Goal: Task Accomplishment & Management: Use online tool/utility

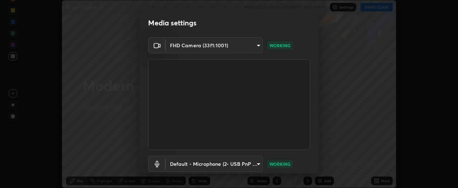
scroll to position [47, 0]
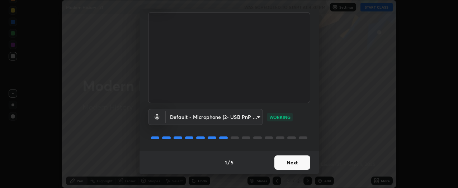
click at [300, 160] on button "Next" at bounding box center [293, 163] width 36 height 14
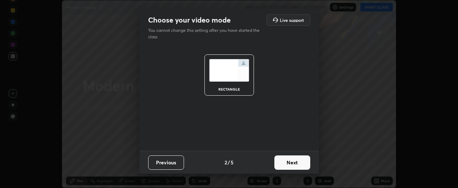
scroll to position [0, 0]
click at [298, 160] on button "Next" at bounding box center [293, 163] width 36 height 14
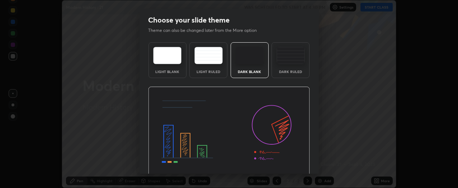
click at [296, 164] on img at bounding box center [229, 132] width 162 height 91
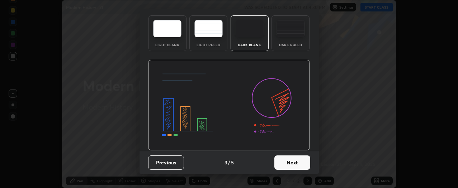
click at [297, 163] on button "Next" at bounding box center [293, 163] width 36 height 14
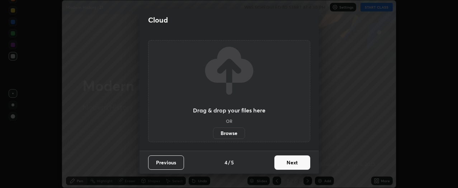
click at [296, 163] on button "Next" at bounding box center [293, 163] width 36 height 14
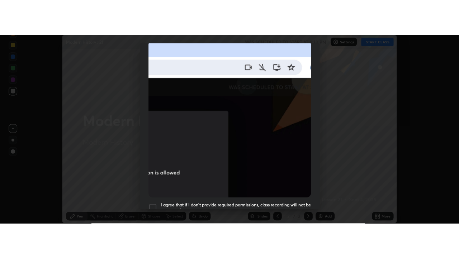
scroll to position [193, 0]
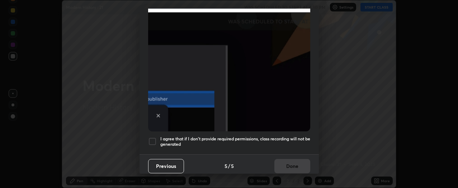
click at [151, 139] on div at bounding box center [152, 141] width 9 height 9
click at [298, 164] on button "Done" at bounding box center [293, 166] width 36 height 14
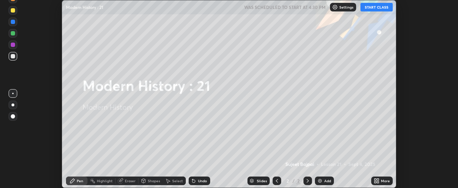
click at [378, 180] on icon at bounding box center [378, 180] width 2 height 2
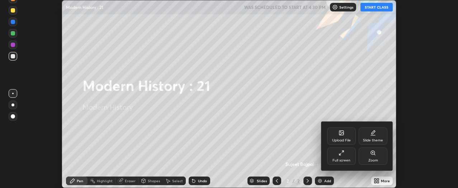
click at [342, 139] on div "Upload File" at bounding box center [341, 141] width 19 height 4
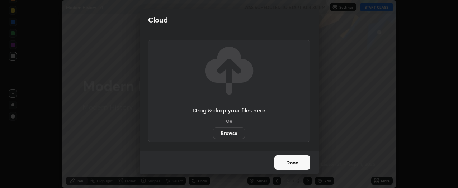
click at [236, 135] on label "Browse" at bounding box center [229, 133] width 32 height 11
click at [213, 135] on input "Browse" at bounding box center [213, 133] width 0 height 11
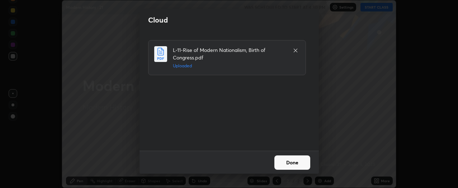
click at [296, 164] on button "Done" at bounding box center [293, 163] width 36 height 14
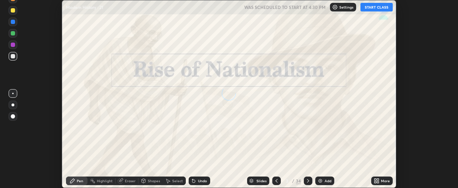
click at [378, 180] on icon at bounding box center [378, 180] width 2 height 2
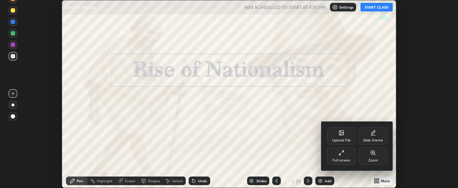
click at [349, 158] on div "Full screen" at bounding box center [341, 156] width 29 height 17
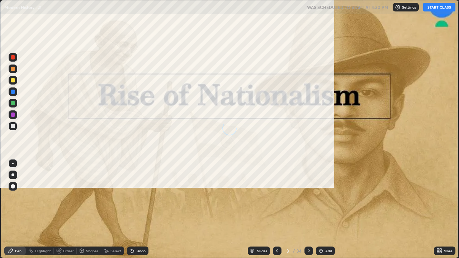
scroll to position [258, 459]
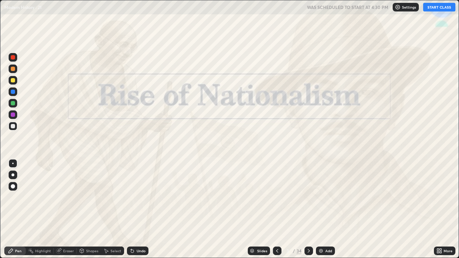
click at [437, 8] on button "START CLASS" at bounding box center [439, 7] width 32 height 9
click at [278, 188] on icon at bounding box center [278, 251] width 6 height 6
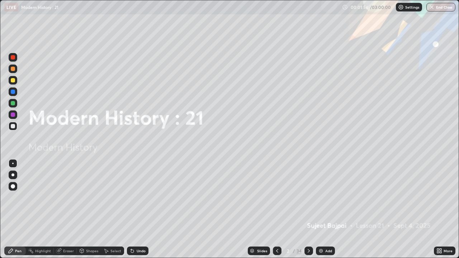
click at [308, 188] on icon at bounding box center [309, 251] width 6 height 6
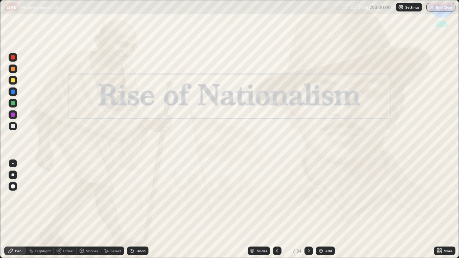
click at [312, 188] on div at bounding box center [309, 251] width 9 height 9
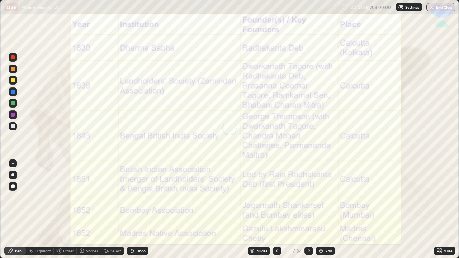
click at [308, 188] on icon at bounding box center [309, 251] width 6 height 6
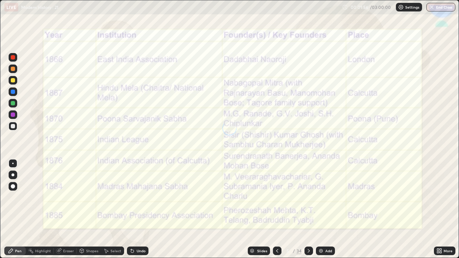
click at [308, 188] on icon at bounding box center [309, 251] width 6 height 6
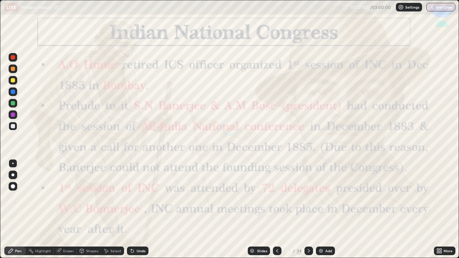
click at [308, 188] on icon at bounding box center [309, 251] width 6 height 6
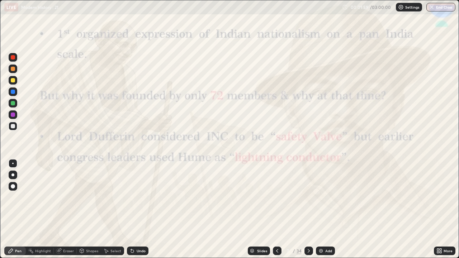
click at [277, 188] on icon at bounding box center [278, 251] width 6 height 6
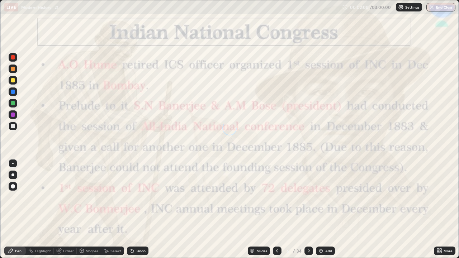
click at [277, 188] on icon at bounding box center [278, 251] width 6 height 6
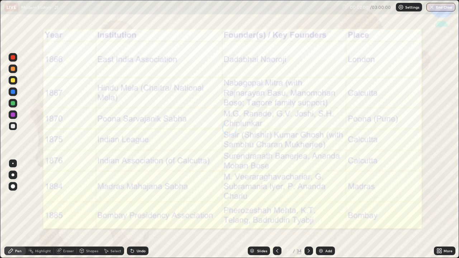
click at [277, 188] on icon at bounding box center [277, 251] width 2 height 4
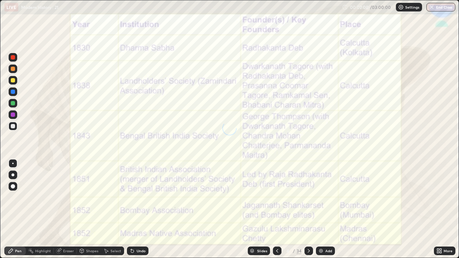
click at [277, 188] on icon at bounding box center [277, 251] width 2 height 4
click at [276, 188] on icon at bounding box center [277, 251] width 2 height 4
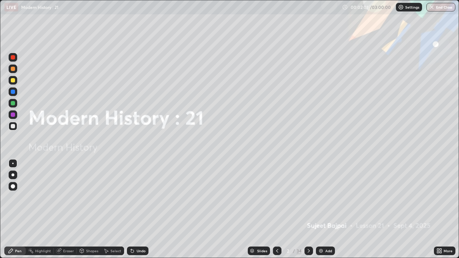
click at [327, 188] on div "Add" at bounding box center [328, 251] width 7 height 4
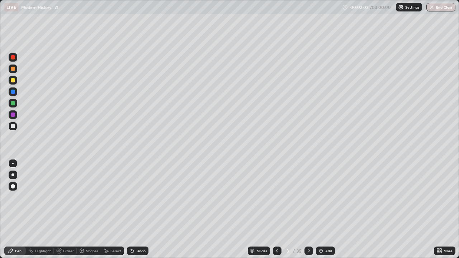
click at [326, 188] on div "Add" at bounding box center [328, 251] width 7 height 4
click at [325, 188] on div "Add" at bounding box center [328, 251] width 7 height 4
click at [324, 188] on div "Add" at bounding box center [325, 251] width 19 height 9
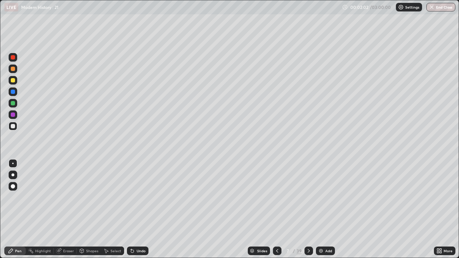
click at [324, 188] on div "Add" at bounding box center [325, 251] width 19 height 9
click at [325, 188] on div "Add" at bounding box center [328, 251] width 7 height 4
click at [277, 188] on icon at bounding box center [278, 251] width 6 height 6
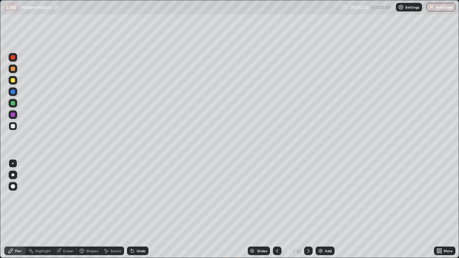
click at [277, 188] on icon at bounding box center [278, 251] width 6 height 6
click at [278, 188] on icon at bounding box center [278, 251] width 6 height 6
click at [277, 188] on icon at bounding box center [278, 251] width 6 height 6
click at [276, 188] on icon at bounding box center [278, 251] width 6 height 6
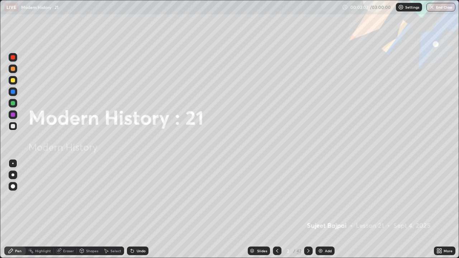
click at [276, 188] on icon at bounding box center [277, 251] width 2 height 4
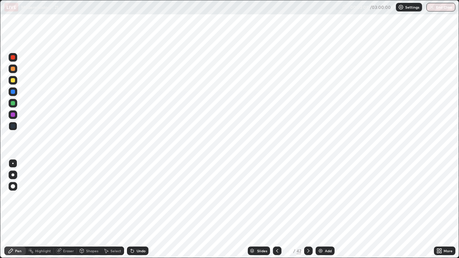
click at [309, 188] on icon at bounding box center [309, 251] width 6 height 6
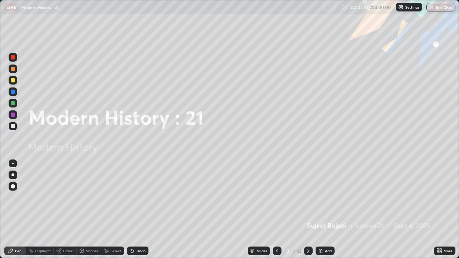
click at [308, 188] on icon at bounding box center [309, 251] width 6 height 6
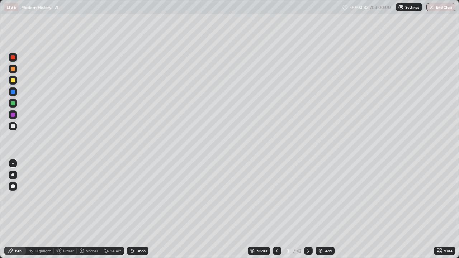
click at [15, 84] on div at bounding box center [13, 80] width 9 height 9
click at [141, 188] on div "Undo" at bounding box center [138, 251] width 22 height 9
click at [140, 188] on div "Undo" at bounding box center [141, 251] width 9 height 4
click at [145, 188] on div "Undo" at bounding box center [138, 251] width 22 height 9
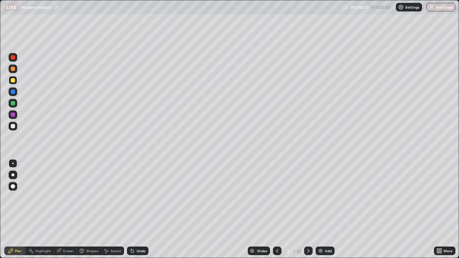
click at [309, 188] on icon at bounding box center [309, 251] width 6 height 6
click at [306, 188] on icon at bounding box center [309, 251] width 6 height 6
click at [307, 188] on icon at bounding box center [309, 251] width 6 height 6
click at [140, 188] on div "Undo" at bounding box center [138, 251] width 22 height 9
click at [141, 188] on div "Undo" at bounding box center [141, 251] width 9 height 4
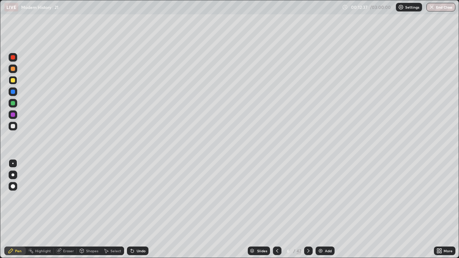
click at [141, 188] on div "Undo" at bounding box center [138, 251] width 22 height 9
click at [142, 188] on div "Undo" at bounding box center [138, 251] width 22 height 9
click at [141, 188] on div "Undo" at bounding box center [141, 251] width 9 height 4
click at [141, 188] on div "Undo" at bounding box center [138, 251] width 22 height 9
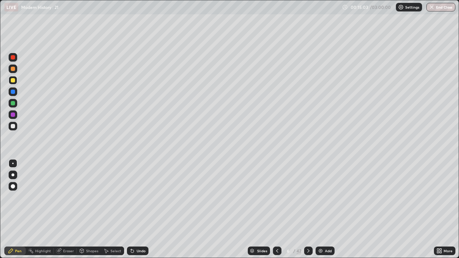
click at [141, 188] on div "Undo" at bounding box center [141, 251] width 9 height 4
click at [139, 188] on div "Undo" at bounding box center [141, 251] width 9 height 4
click at [144, 188] on div "Undo" at bounding box center [138, 251] width 22 height 9
click at [308, 188] on icon at bounding box center [309, 251] width 6 height 6
click at [278, 188] on icon at bounding box center [278, 251] width 6 height 6
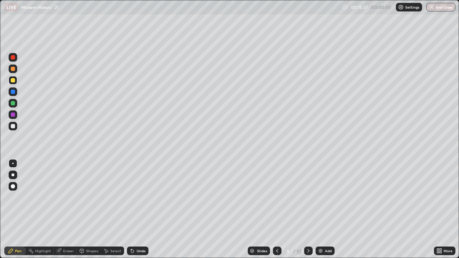
click at [308, 188] on icon at bounding box center [309, 251] width 6 height 6
click at [276, 188] on icon at bounding box center [277, 251] width 2 height 4
click at [276, 188] on icon at bounding box center [278, 251] width 6 height 6
click at [305, 188] on div at bounding box center [308, 251] width 9 height 9
click at [275, 188] on icon at bounding box center [278, 251] width 6 height 6
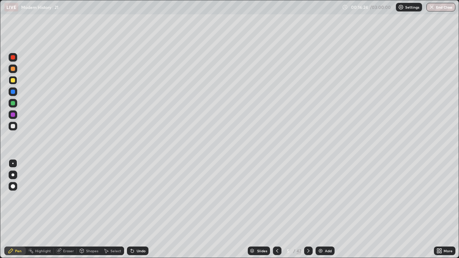
click at [276, 188] on icon at bounding box center [277, 251] width 2 height 4
click at [276, 188] on icon at bounding box center [278, 251] width 6 height 6
click at [312, 188] on div at bounding box center [308, 251] width 9 height 9
click at [308, 188] on icon at bounding box center [309, 251] width 6 height 6
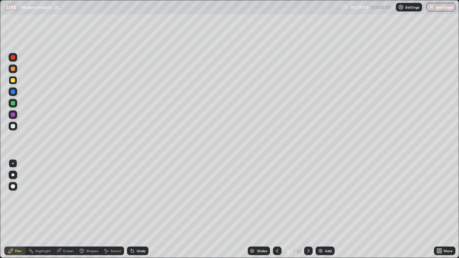
click at [307, 188] on icon at bounding box center [309, 251] width 6 height 6
click at [137, 188] on div "Undo" at bounding box center [141, 251] width 9 height 4
click at [140, 188] on div "Undo" at bounding box center [138, 251] width 22 height 9
click at [140, 188] on div "Undo" at bounding box center [141, 251] width 9 height 4
click at [17, 116] on div at bounding box center [13, 115] width 9 height 9
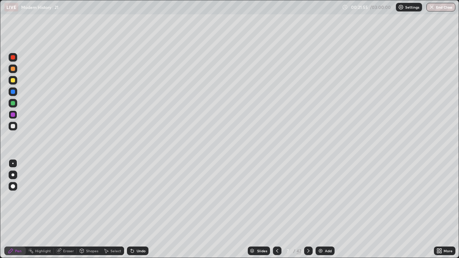
click at [309, 188] on icon at bounding box center [309, 251] width 2 height 4
click at [16, 127] on div at bounding box center [13, 126] width 9 height 9
click at [306, 188] on icon at bounding box center [309, 251] width 6 height 6
click at [140, 188] on div "Undo" at bounding box center [141, 251] width 9 height 4
click at [137, 188] on div "Undo" at bounding box center [141, 251] width 9 height 4
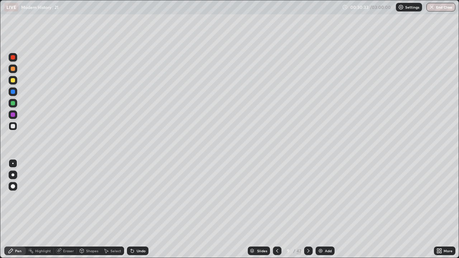
click at [135, 188] on div "Undo" at bounding box center [138, 251] width 22 height 9
click at [134, 188] on icon at bounding box center [133, 251] width 6 height 6
click at [138, 188] on div "Undo" at bounding box center [141, 251] width 9 height 4
click at [136, 188] on div "Undo" at bounding box center [138, 251] width 22 height 9
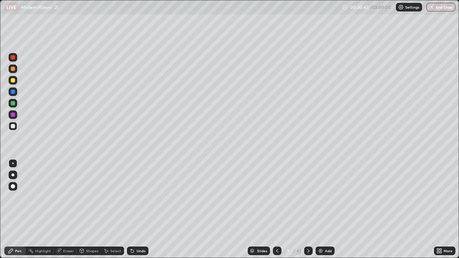
click at [137, 188] on div "Undo" at bounding box center [141, 251] width 9 height 4
click at [309, 188] on icon at bounding box center [309, 251] width 6 height 6
click at [15, 83] on div at bounding box center [13, 80] width 9 height 9
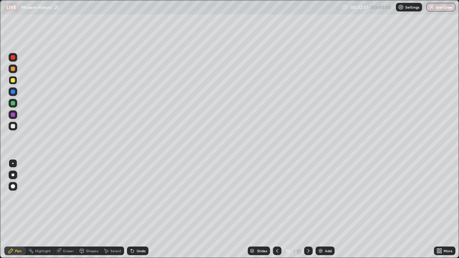
click at [17, 129] on div at bounding box center [13, 126] width 9 height 9
click at [308, 188] on icon at bounding box center [309, 251] width 6 height 6
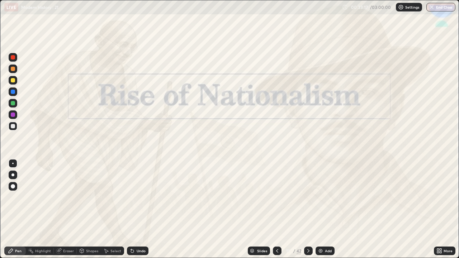
click at [276, 188] on icon at bounding box center [278, 251] width 6 height 6
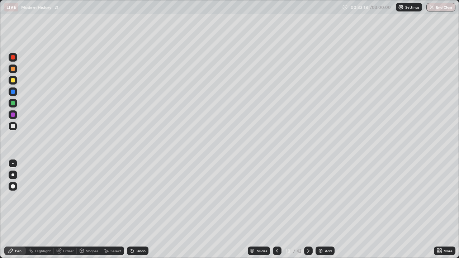
click at [323, 188] on img at bounding box center [321, 251] width 6 height 6
click at [323, 188] on div "Add" at bounding box center [325, 251] width 19 height 9
click at [322, 188] on img at bounding box center [321, 251] width 6 height 6
click at [277, 188] on icon at bounding box center [278, 251] width 6 height 6
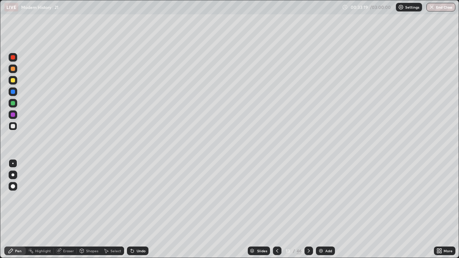
click at [277, 188] on icon at bounding box center [278, 251] width 6 height 6
click at [308, 188] on icon at bounding box center [309, 251] width 6 height 6
click at [278, 188] on icon at bounding box center [278, 251] width 6 height 6
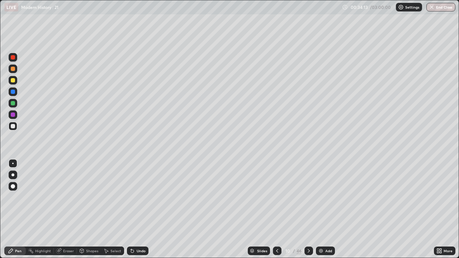
click at [308, 188] on icon at bounding box center [309, 251] width 6 height 6
click at [280, 188] on div at bounding box center [277, 251] width 9 height 9
click at [312, 188] on div at bounding box center [309, 251] width 9 height 9
click at [277, 188] on icon at bounding box center [278, 251] width 6 height 6
click at [308, 188] on icon at bounding box center [309, 251] width 6 height 6
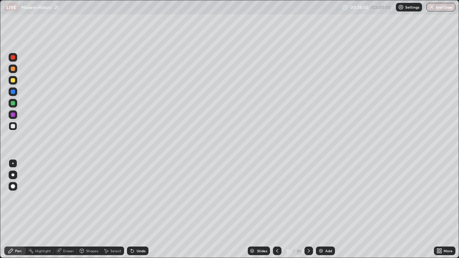
click at [309, 188] on icon at bounding box center [309, 251] width 6 height 6
click at [137, 188] on div "Undo" at bounding box center [141, 251] width 9 height 4
click at [141, 188] on div "Undo" at bounding box center [141, 251] width 9 height 4
click at [142, 188] on div "Undo" at bounding box center [141, 251] width 9 height 4
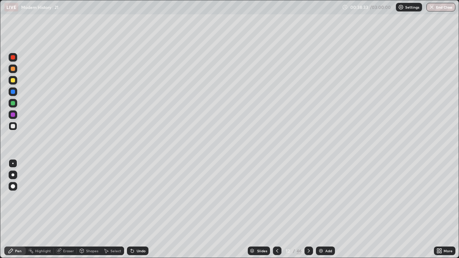
click at [141, 188] on div "Undo" at bounding box center [141, 251] width 9 height 4
click at [146, 188] on div "Undo" at bounding box center [138, 251] width 22 height 9
click at [13, 80] on div at bounding box center [13, 80] width 4 height 4
click at [137, 188] on div "Undo" at bounding box center [141, 251] width 9 height 4
click at [308, 188] on icon at bounding box center [309, 251] width 6 height 6
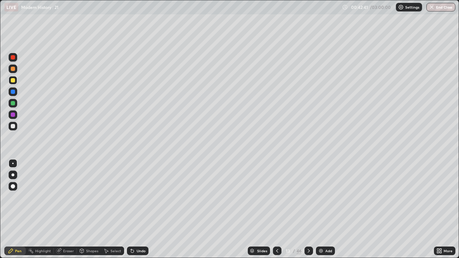
click at [276, 188] on icon at bounding box center [277, 251] width 2 height 4
click at [306, 188] on div at bounding box center [309, 251] width 9 height 9
click at [277, 188] on icon at bounding box center [278, 251] width 6 height 6
click at [308, 188] on icon at bounding box center [309, 251] width 2 height 4
click at [13, 126] on div at bounding box center [13, 126] width 4 height 4
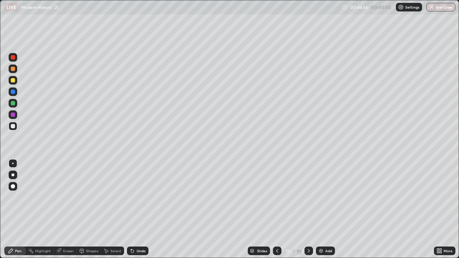
click at [137, 188] on div "Undo" at bounding box center [141, 251] width 9 height 4
click at [143, 188] on div "Undo" at bounding box center [141, 251] width 9 height 4
click at [17, 84] on div at bounding box center [13, 80] width 9 height 11
click at [308, 188] on div at bounding box center [309, 251] width 9 height 9
click at [277, 188] on icon at bounding box center [278, 251] width 6 height 6
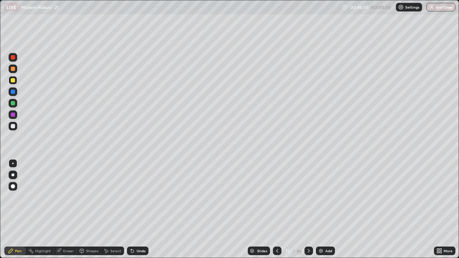
click at [277, 188] on icon at bounding box center [278, 251] width 6 height 6
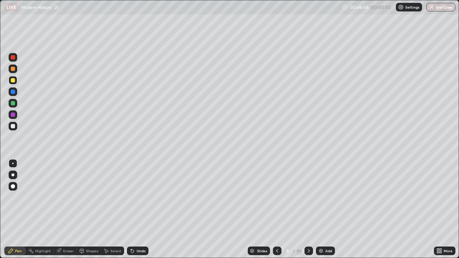
click at [277, 188] on icon at bounding box center [278, 251] width 6 height 6
click at [278, 188] on icon at bounding box center [278, 251] width 6 height 6
click at [308, 188] on icon at bounding box center [309, 251] width 6 height 6
click at [311, 188] on icon at bounding box center [309, 251] width 6 height 6
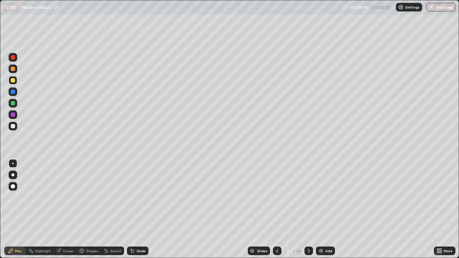
click at [311, 188] on div at bounding box center [309, 251] width 9 height 9
click at [308, 188] on icon at bounding box center [309, 251] width 6 height 6
click at [312, 188] on div at bounding box center [309, 251] width 9 height 9
click at [309, 188] on icon at bounding box center [309, 251] width 6 height 6
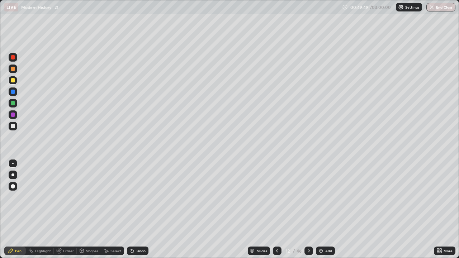
click at [309, 188] on icon at bounding box center [309, 251] width 6 height 6
click at [309, 188] on icon at bounding box center [309, 251] width 2 height 4
click at [280, 188] on div at bounding box center [277, 251] width 9 height 9
click at [143, 188] on div "Undo" at bounding box center [141, 251] width 9 height 4
click at [317, 188] on div "Add" at bounding box center [325, 251] width 19 height 9
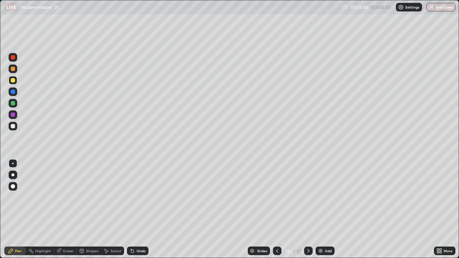
click at [281, 188] on div at bounding box center [277, 251] width 9 height 9
click at [312, 188] on div at bounding box center [308, 251] width 9 height 9
click at [308, 188] on icon at bounding box center [309, 251] width 6 height 6
click at [277, 188] on icon at bounding box center [278, 251] width 6 height 6
click at [277, 188] on icon at bounding box center [277, 251] width 2 height 4
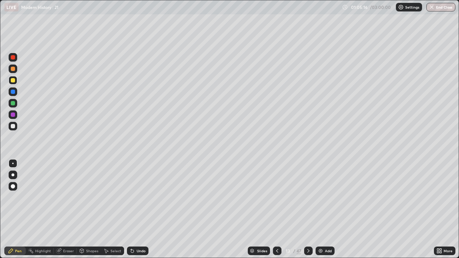
click at [311, 188] on div at bounding box center [308, 251] width 9 height 9
click at [308, 188] on icon at bounding box center [309, 251] width 6 height 6
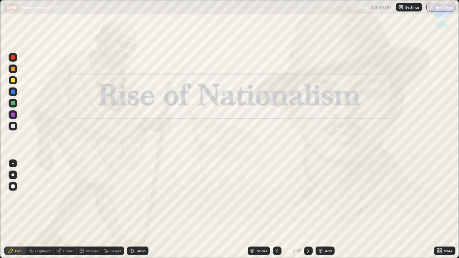
click at [306, 188] on icon at bounding box center [309, 251] width 6 height 6
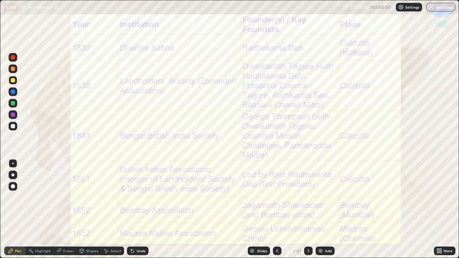
click at [280, 188] on div at bounding box center [277, 251] width 9 height 9
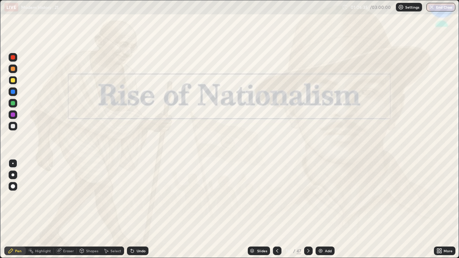
click at [311, 188] on div at bounding box center [308, 251] width 9 height 9
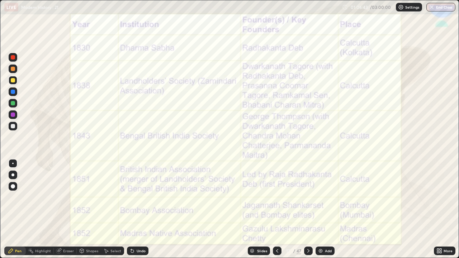
click at [310, 188] on icon at bounding box center [309, 251] width 6 height 6
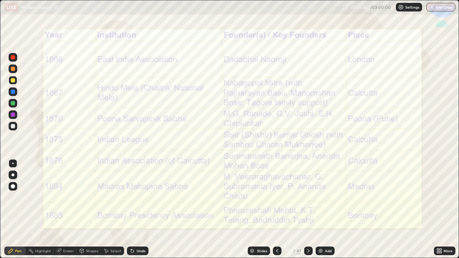
click at [277, 188] on icon at bounding box center [278, 251] width 6 height 6
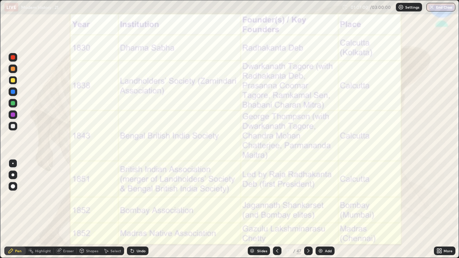
click at [309, 188] on icon at bounding box center [309, 251] width 6 height 6
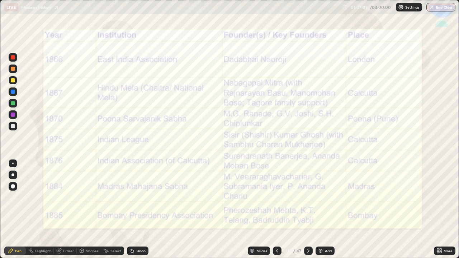
click at [277, 188] on icon at bounding box center [278, 251] width 6 height 6
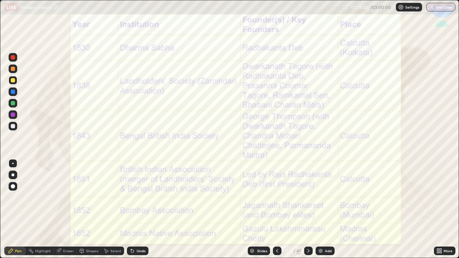
click at [308, 188] on icon at bounding box center [309, 251] width 6 height 6
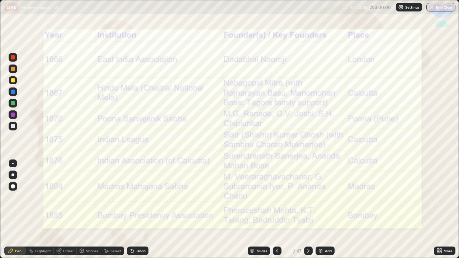
click at [312, 188] on div at bounding box center [308, 251] width 9 height 9
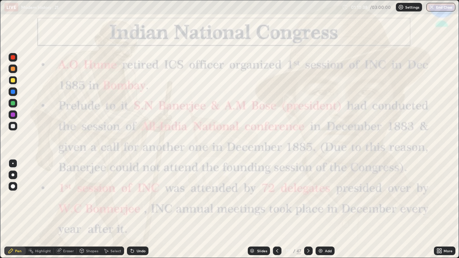
click at [308, 188] on icon at bounding box center [309, 251] width 6 height 6
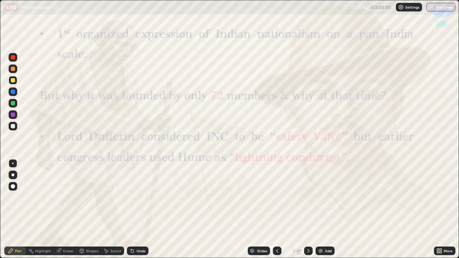
click at [277, 188] on icon at bounding box center [278, 251] width 6 height 6
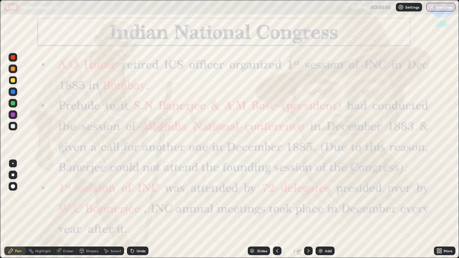
click at [280, 188] on div at bounding box center [277, 251] width 9 height 9
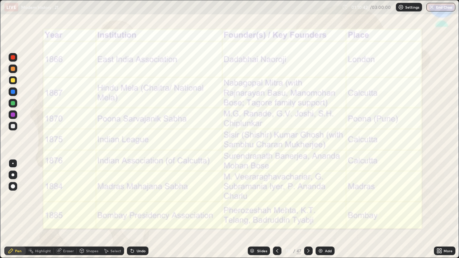
click at [311, 188] on div at bounding box center [308, 251] width 9 height 9
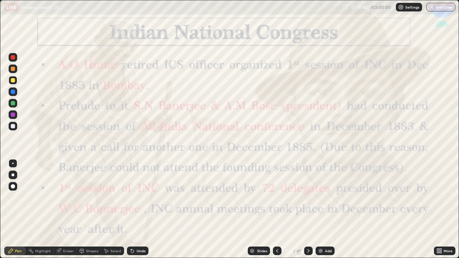
click at [280, 188] on div at bounding box center [277, 251] width 9 height 9
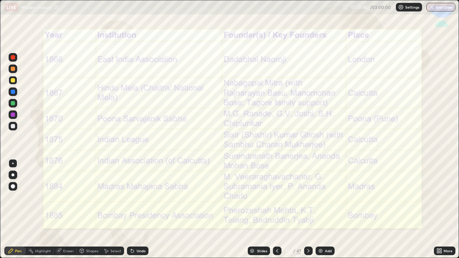
click at [323, 188] on img at bounding box center [321, 251] width 6 height 6
click at [324, 188] on div "Add" at bounding box center [325, 251] width 19 height 9
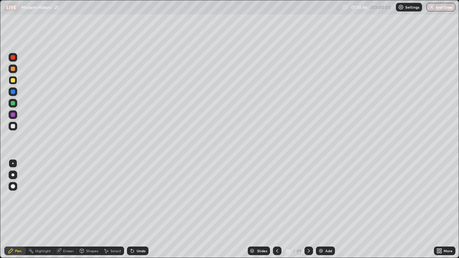
click at [323, 188] on div "Add" at bounding box center [325, 251] width 19 height 9
click at [323, 188] on img at bounding box center [321, 251] width 6 height 6
click at [323, 188] on div "Add" at bounding box center [325, 251] width 19 height 9
click at [323, 188] on img at bounding box center [321, 251] width 6 height 6
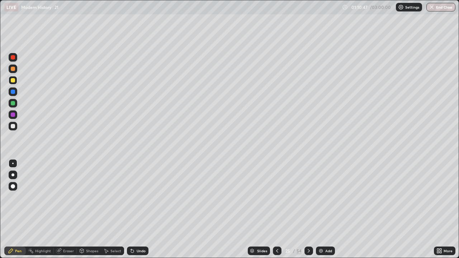
click at [277, 188] on icon at bounding box center [278, 251] width 6 height 6
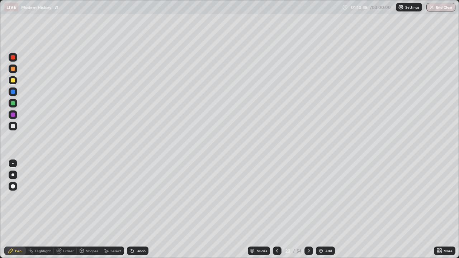
click at [277, 188] on icon at bounding box center [278, 251] width 6 height 6
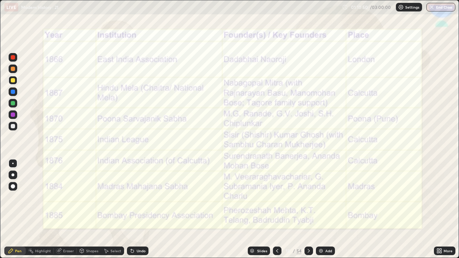
click at [308, 188] on icon at bounding box center [309, 251] width 6 height 6
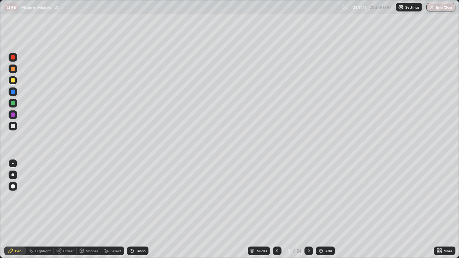
click at [13, 126] on div at bounding box center [13, 126] width 4 height 4
click at [13, 81] on div at bounding box center [13, 80] width 4 height 4
click at [67, 188] on div "Eraser" at bounding box center [68, 251] width 11 height 4
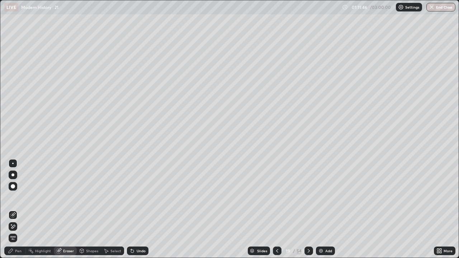
click at [19, 188] on div "Pen" at bounding box center [15, 251] width 22 height 9
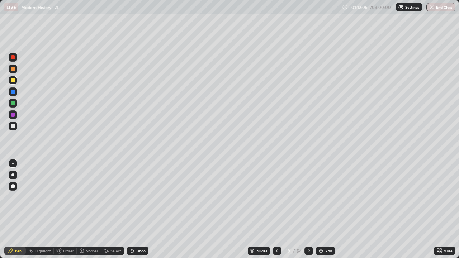
click at [137, 188] on div "Undo" at bounding box center [138, 251] width 22 height 9
click at [137, 188] on div "Undo" at bounding box center [141, 251] width 9 height 4
click at [138, 188] on div "Undo" at bounding box center [141, 251] width 9 height 4
click at [277, 188] on icon at bounding box center [278, 251] width 6 height 6
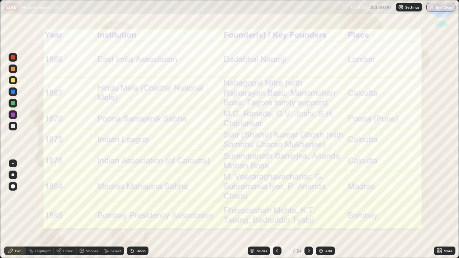
click at [276, 188] on icon at bounding box center [278, 251] width 6 height 6
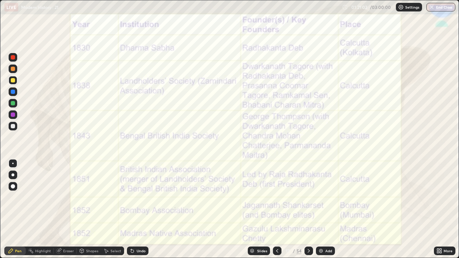
click at [308, 188] on icon at bounding box center [309, 251] width 6 height 6
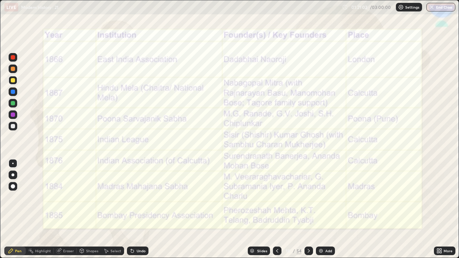
click at [308, 188] on icon at bounding box center [309, 251] width 6 height 6
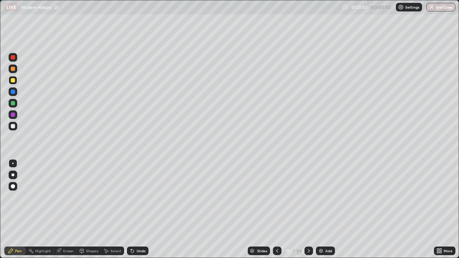
click at [308, 188] on icon at bounding box center [309, 251] width 6 height 6
click at [278, 188] on icon at bounding box center [278, 251] width 6 height 6
click at [306, 188] on icon at bounding box center [309, 251] width 6 height 6
click at [17, 127] on div at bounding box center [13, 126] width 9 height 9
click at [13, 81] on div at bounding box center [13, 80] width 4 height 4
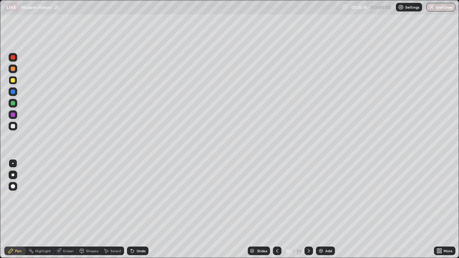
click at [138, 188] on div "Undo" at bounding box center [141, 251] width 9 height 4
click at [141, 188] on div "Undo" at bounding box center [141, 251] width 9 height 4
click at [308, 188] on icon at bounding box center [309, 251] width 2 height 4
click at [16, 128] on div at bounding box center [13, 126] width 9 height 9
click at [138, 188] on div "Undo" at bounding box center [141, 251] width 9 height 4
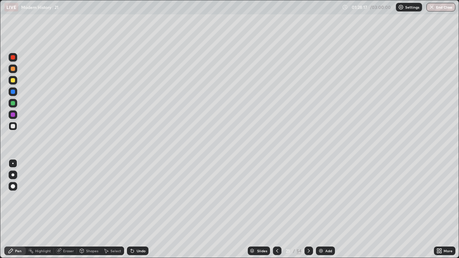
click at [14, 80] on div at bounding box center [13, 80] width 4 height 4
click at [140, 188] on div "Undo" at bounding box center [141, 251] width 9 height 4
click at [312, 188] on div at bounding box center [309, 251] width 9 height 9
click at [276, 188] on icon at bounding box center [278, 251] width 6 height 6
click at [308, 188] on icon at bounding box center [309, 251] width 6 height 6
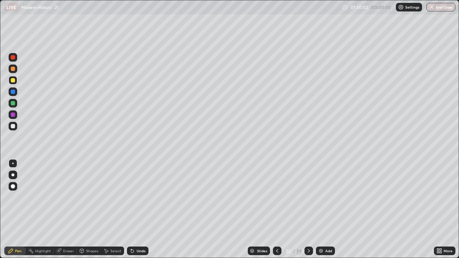
click at [276, 188] on icon at bounding box center [278, 251] width 6 height 6
click at [308, 188] on icon at bounding box center [309, 251] width 6 height 6
click at [139, 188] on div "Undo" at bounding box center [141, 251] width 9 height 4
click at [138, 188] on div "Undo" at bounding box center [138, 251] width 22 height 9
click at [136, 188] on div "Undo" at bounding box center [138, 251] width 22 height 9
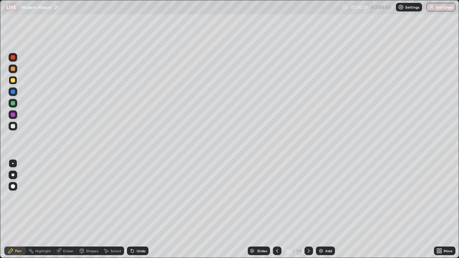
click at [139, 188] on div "Undo" at bounding box center [141, 251] width 9 height 4
click at [308, 188] on icon at bounding box center [309, 251] width 6 height 6
click at [15, 127] on div at bounding box center [13, 126] width 9 height 9
click at [135, 188] on div "Undo" at bounding box center [138, 251] width 22 height 9
click at [141, 188] on div "Undo" at bounding box center [141, 251] width 9 height 4
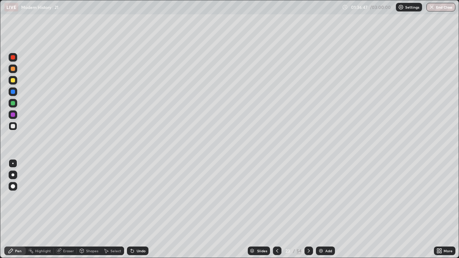
click at [140, 188] on div "Undo" at bounding box center [141, 251] width 9 height 4
click at [16, 82] on div at bounding box center [13, 80] width 9 height 9
click at [90, 188] on div "Shapes" at bounding box center [92, 251] width 12 height 4
click at [136, 188] on div "Undo" at bounding box center [138, 251] width 22 height 9
click at [90, 188] on div "Shapes" at bounding box center [89, 251] width 24 height 9
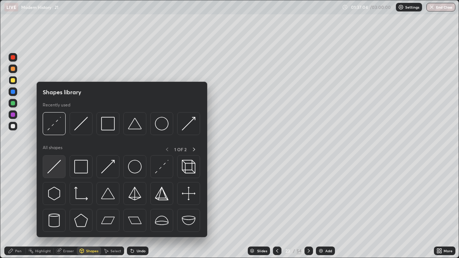
click at [57, 168] on img at bounding box center [54, 167] width 14 height 14
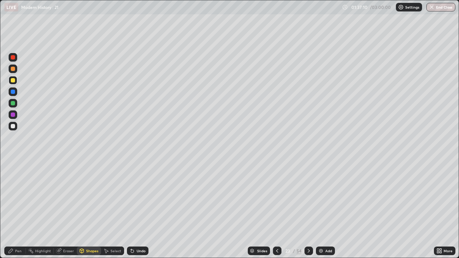
click at [15, 126] on div at bounding box center [13, 126] width 9 height 9
click at [13, 126] on div at bounding box center [13, 126] width 4 height 4
click at [17, 117] on div at bounding box center [13, 115] width 9 height 9
click at [139, 188] on div "Undo" at bounding box center [141, 251] width 9 height 4
click at [19, 188] on div "Pen" at bounding box center [18, 251] width 6 height 4
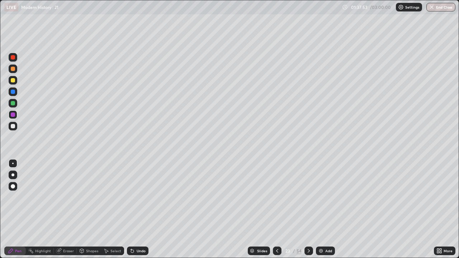
click at [13, 126] on div at bounding box center [13, 126] width 4 height 4
click at [13, 69] on div at bounding box center [13, 69] width 4 height 4
click at [15, 128] on div at bounding box center [13, 126] width 9 height 9
click at [140, 188] on div "Undo" at bounding box center [141, 251] width 9 height 4
click at [312, 188] on div at bounding box center [309, 251] width 9 height 9
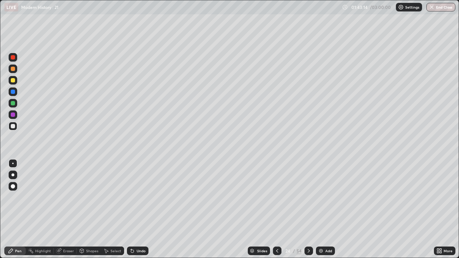
click at [143, 188] on div "Undo" at bounding box center [141, 251] width 9 height 4
click at [142, 188] on div "Undo" at bounding box center [141, 251] width 9 height 4
click at [308, 188] on icon at bounding box center [309, 251] width 6 height 6
click at [277, 188] on icon at bounding box center [278, 251] width 6 height 6
click at [307, 188] on icon at bounding box center [309, 251] width 6 height 6
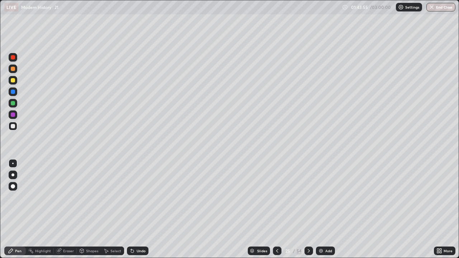
click at [135, 188] on div "Undo" at bounding box center [138, 251] width 22 height 9
click at [137, 188] on div "Undo" at bounding box center [141, 251] width 9 height 4
click at [135, 188] on div "Undo" at bounding box center [138, 251] width 22 height 9
click at [146, 188] on div "Undo" at bounding box center [138, 251] width 22 height 9
click at [142, 188] on div "Undo" at bounding box center [141, 251] width 9 height 4
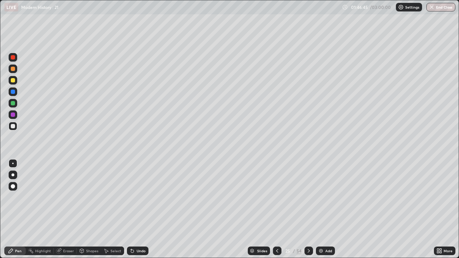
click at [308, 188] on icon at bounding box center [309, 251] width 6 height 6
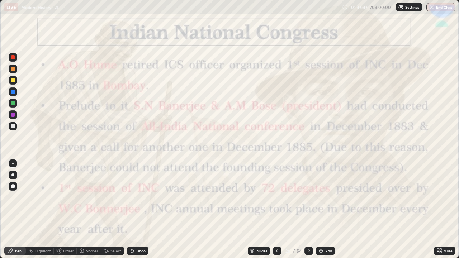
click at [276, 188] on icon at bounding box center [278, 251] width 6 height 6
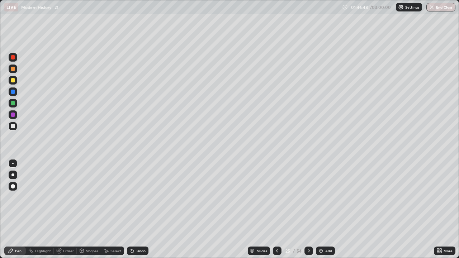
click at [324, 188] on div "Add" at bounding box center [325, 251] width 19 height 9
click at [325, 188] on div "Add" at bounding box center [328, 251] width 7 height 4
click at [323, 188] on div "Add" at bounding box center [325, 251] width 19 height 9
click at [277, 188] on icon at bounding box center [278, 251] width 6 height 6
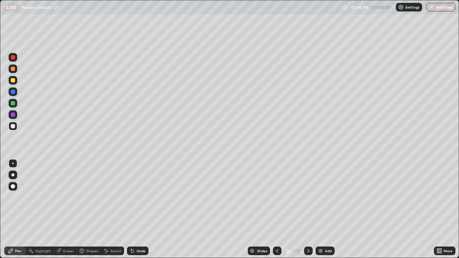
click at [278, 188] on icon at bounding box center [278, 251] width 6 height 6
click at [277, 188] on icon at bounding box center [278, 251] width 6 height 6
click at [308, 188] on icon at bounding box center [309, 251] width 6 height 6
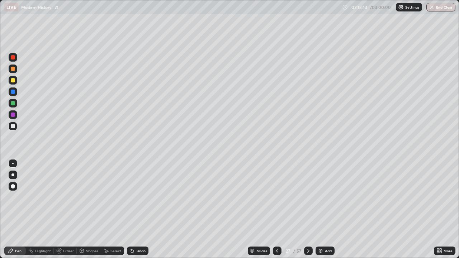
click at [141, 188] on div "Undo" at bounding box center [141, 251] width 9 height 4
click at [141, 188] on div "Undo" at bounding box center [138, 251] width 22 height 9
click at [141, 188] on div "Undo" at bounding box center [136, 251] width 24 height 14
click at [142, 188] on div "Undo" at bounding box center [136, 251] width 24 height 14
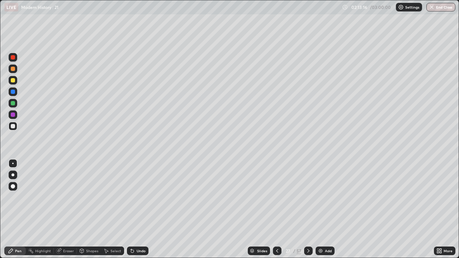
click at [142, 188] on div "Undo" at bounding box center [141, 251] width 9 height 4
click at [142, 188] on div "Undo" at bounding box center [138, 251] width 22 height 9
click at [144, 188] on div "Undo" at bounding box center [138, 251] width 22 height 9
click at [144, 188] on div "Undo" at bounding box center [141, 251] width 9 height 4
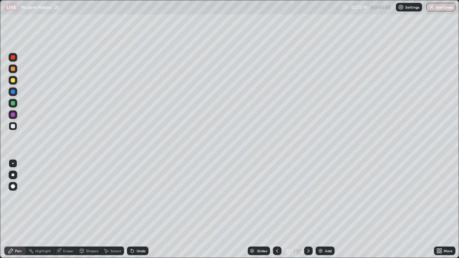
click at [145, 188] on div "Undo" at bounding box center [141, 251] width 9 height 4
click at [307, 188] on icon at bounding box center [309, 251] width 6 height 6
click at [142, 188] on div "Undo" at bounding box center [141, 251] width 9 height 4
click at [306, 188] on icon at bounding box center [309, 251] width 6 height 6
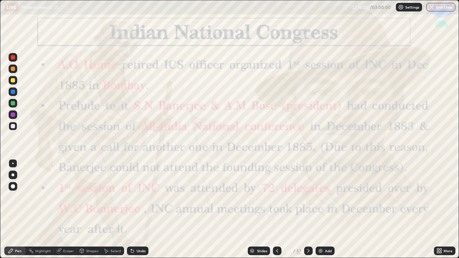
click at [276, 188] on icon at bounding box center [277, 251] width 2 height 4
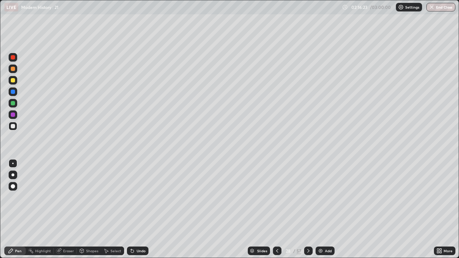
click at [322, 188] on img at bounding box center [321, 251] width 6 height 6
click at [324, 188] on div "Add" at bounding box center [325, 251] width 19 height 9
click at [323, 188] on img at bounding box center [321, 251] width 6 height 6
click at [276, 188] on icon at bounding box center [278, 251] width 6 height 6
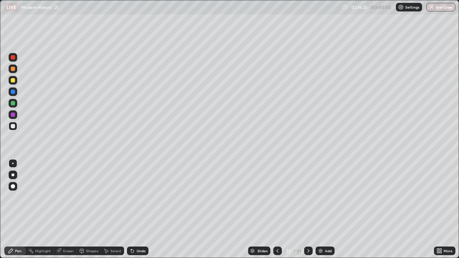
click at [278, 188] on icon at bounding box center [278, 251] width 6 height 6
click at [277, 188] on icon at bounding box center [278, 251] width 6 height 6
click at [277, 188] on icon at bounding box center [278, 251] width 2 height 4
click at [309, 188] on icon at bounding box center [309, 251] width 6 height 6
click at [15, 81] on div at bounding box center [13, 80] width 9 height 9
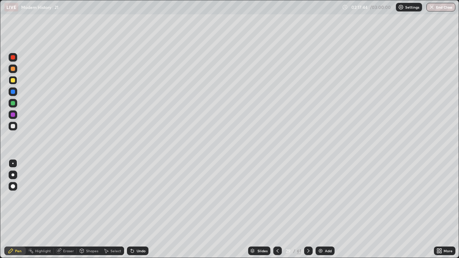
click at [308, 188] on icon at bounding box center [309, 251] width 2 height 4
click at [310, 188] on icon at bounding box center [309, 251] width 6 height 6
click at [281, 188] on div at bounding box center [277, 251] width 9 height 9
click at [280, 188] on div at bounding box center [277, 251] width 9 height 9
click at [311, 188] on div at bounding box center [308, 251] width 9 height 9
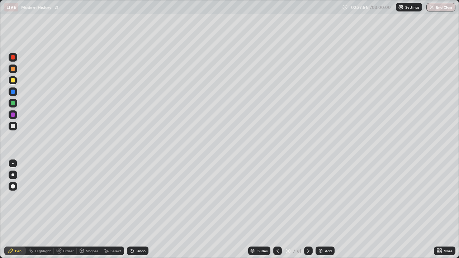
click at [308, 188] on icon at bounding box center [309, 251] width 6 height 6
click at [65, 188] on div "Eraser" at bounding box center [68, 251] width 11 height 4
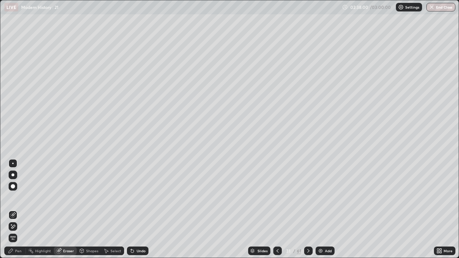
click at [15, 188] on span "Erase all" at bounding box center [13, 238] width 8 height 4
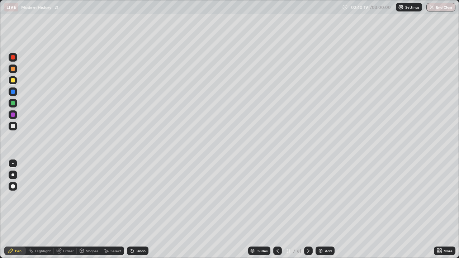
click at [277, 188] on icon at bounding box center [278, 251] width 6 height 6
click at [280, 188] on div at bounding box center [277, 251] width 9 height 9
click at [310, 188] on icon at bounding box center [309, 251] width 6 height 6
click at [308, 188] on icon at bounding box center [309, 251] width 6 height 6
click at [310, 188] on icon at bounding box center [309, 251] width 6 height 6
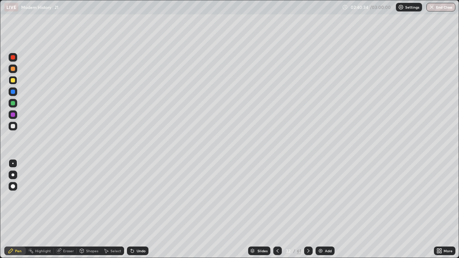
click at [308, 188] on icon at bounding box center [309, 251] width 6 height 6
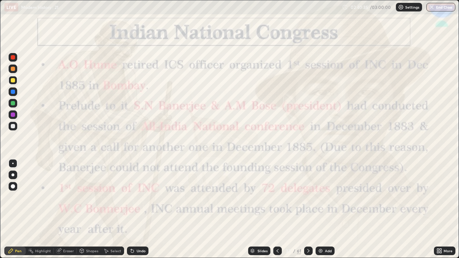
click at [277, 188] on icon at bounding box center [278, 251] width 6 height 6
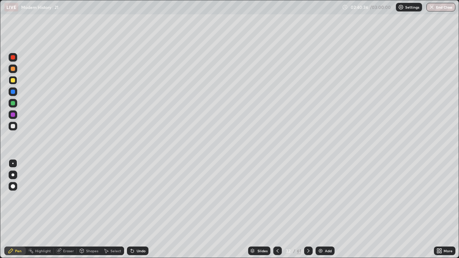
click at [277, 188] on icon at bounding box center [278, 251] width 6 height 6
click at [287, 188] on div "31" at bounding box center [288, 251] width 7 height 4
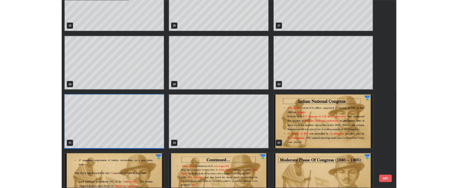
scroll to position [655, 0]
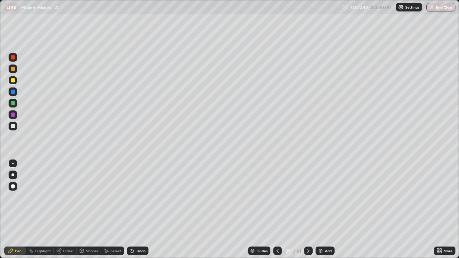
click at [308, 188] on icon at bounding box center [309, 251] width 6 height 6
click at [146, 188] on div "Undo" at bounding box center [138, 251] width 22 height 9
click at [145, 188] on div "Undo" at bounding box center [138, 251] width 22 height 9
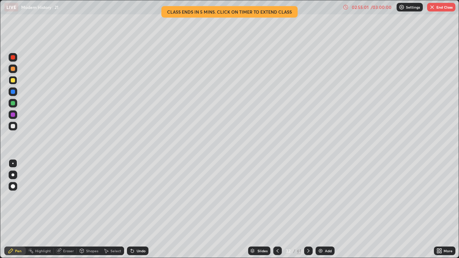
click at [308, 188] on icon at bounding box center [309, 251] width 6 height 6
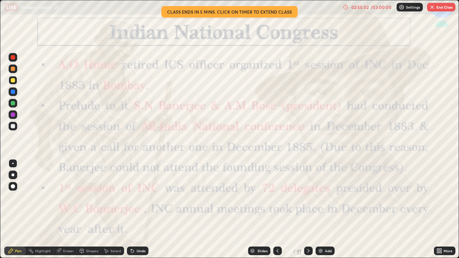
click at [276, 188] on icon at bounding box center [278, 251] width 6 height 6
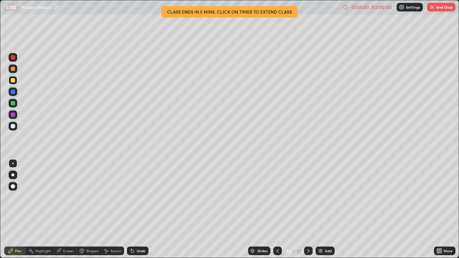
click at [327, 188] on div "Add" at bounding box center [328, 251] width 7 height 4
click at [326, 188] on div "Add" at bounding box center [328, 251] width 7 height 4
click at [325, 188] on div "Add" at bounding box center [328, 251] width 7 height 4
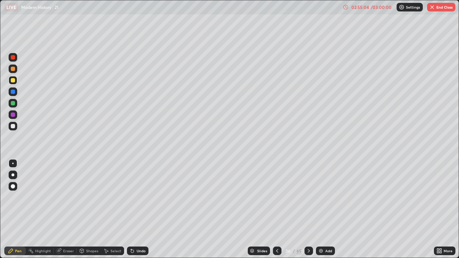
click at [277, 188] on icon at bounding box center [278, 251] width 6 height 6
click at [277, 188] on icon at bounding box center [277, 251] width 2 height 4
click at [277, 188] on icon at bounding box center [278, 251] width 6 height 6
click at [309, 188] on icon at bounding box center [309, 251] width 6 height 6
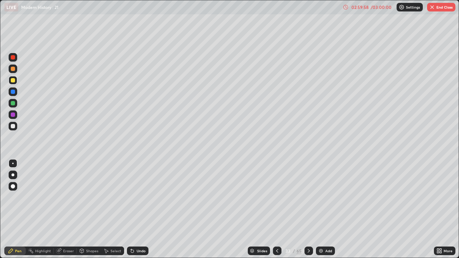
click at [439, 11] on button "End Class" at bounding box center [441, 7] width 28 height 9
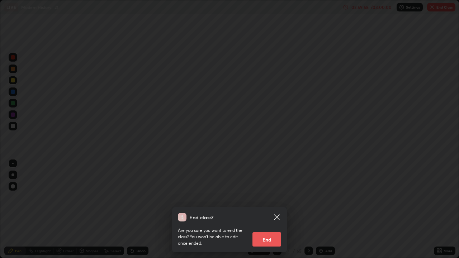
click at [436, 9] on div "End class? Are you sure you want to end the class? You won’t be able to edit on…" at bounding box center [229, 129] width 459 height 258
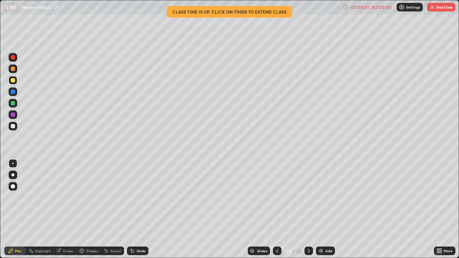
click at [442, 11] on button "End Class" at bounding box center [441, 7] width 28 height 9
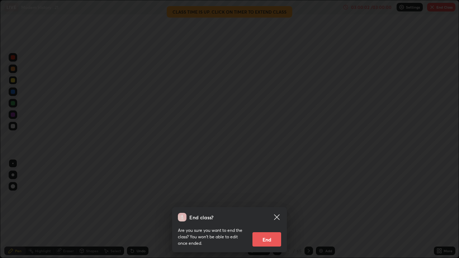
click at [272, 188] on button "End" at bounding box center [267, 240] width 29 height 14
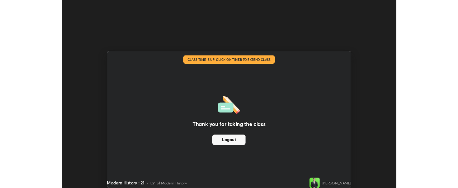
scroll to position [35699, 35429]
